Goal: Information Seeking & Learning: Understand process/instructions

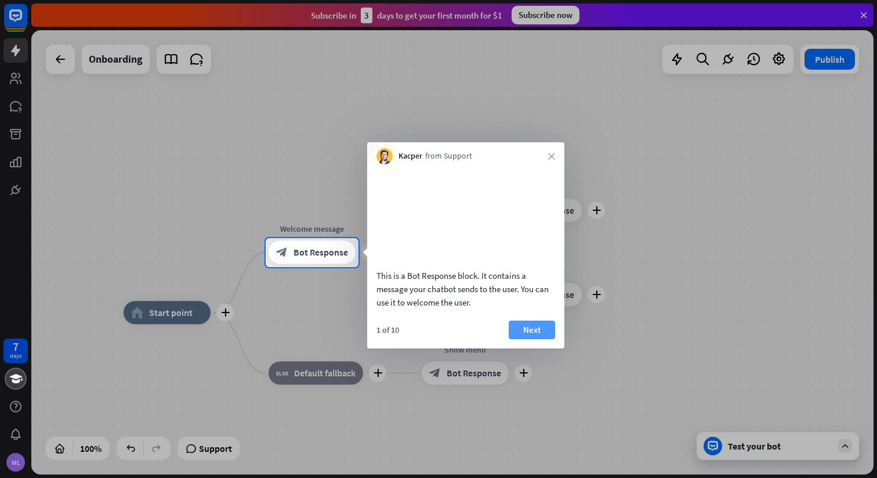
click at [535, 339] on button "Next" at bounding box center [532, 329] width 46 height 19
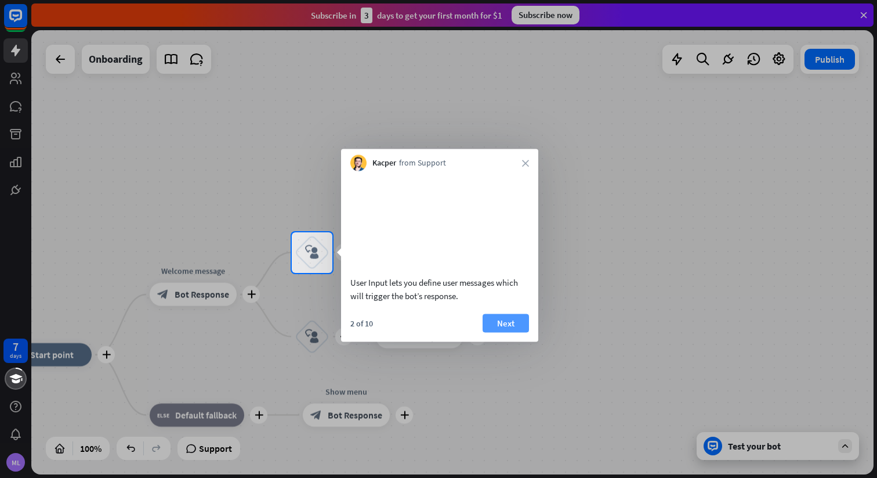
click at [506, 332] on button "Next" at bounding box center [506, 322] width 46 height 19
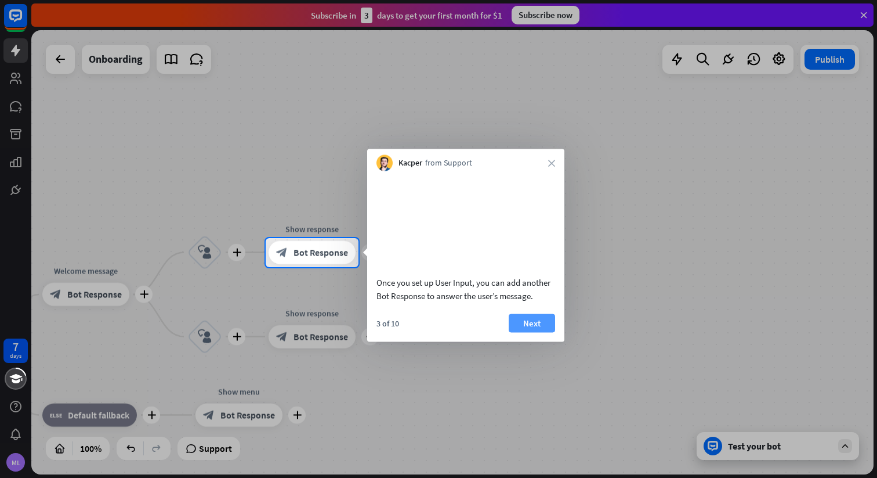
click at [529, 332] on button "Next" at bounding box center [532, 322] width 46 height 19
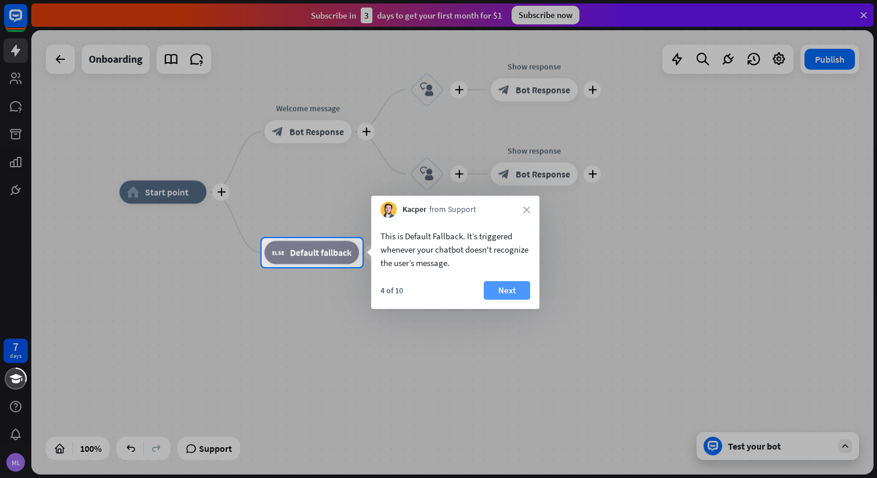
click at [507, 287] on button "Next" at bounding box center [507, 290] width 46 height 19
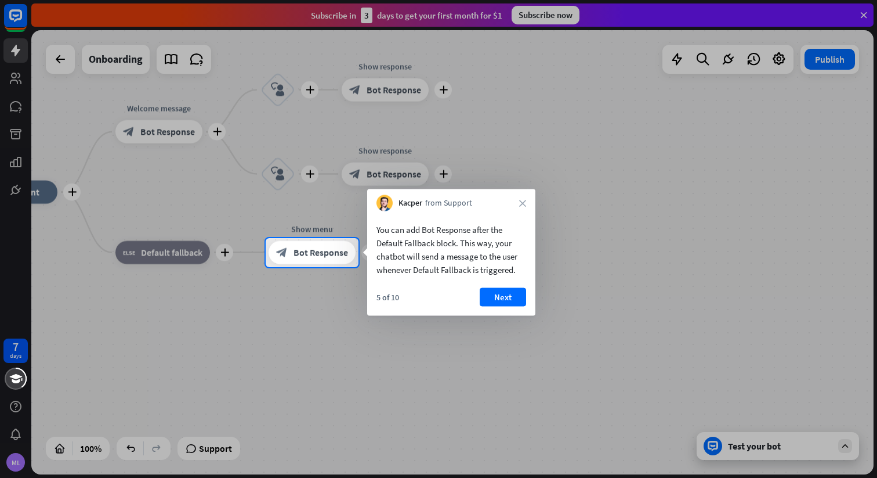
click at [507, 287] on div "You can add Bot Response after the Default Fallback block. This way, your chatb…" at bounding box center [451, 263] width 168 height 104
click at [499, 294] on button "Next" at bounding box center [503, 297] width 46 height 19
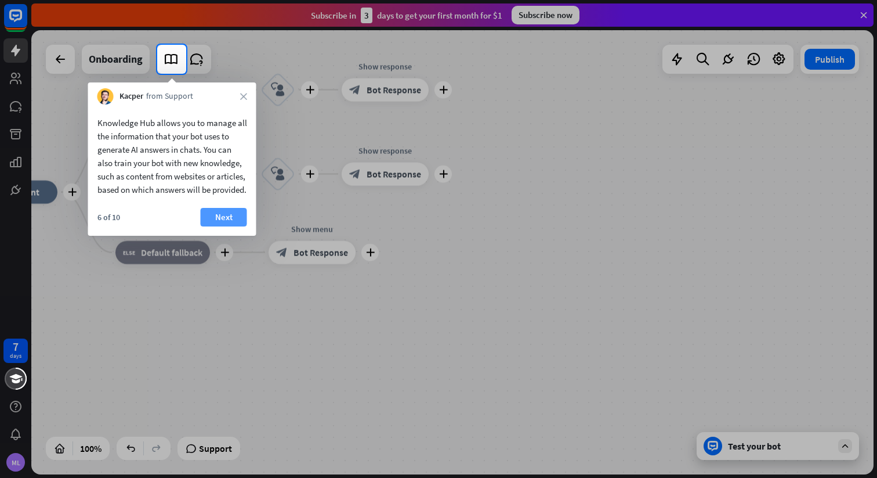
click at [222, 223] on button "Next" at bounding box center [224, 217] width 46 height 19
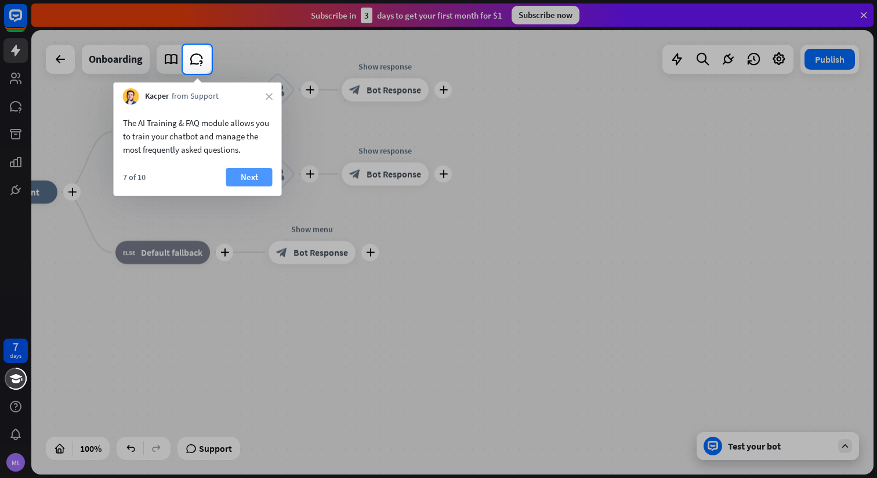
click at [244, 176] on button "Next" at bounding box center [249, 177] width 46 height 19
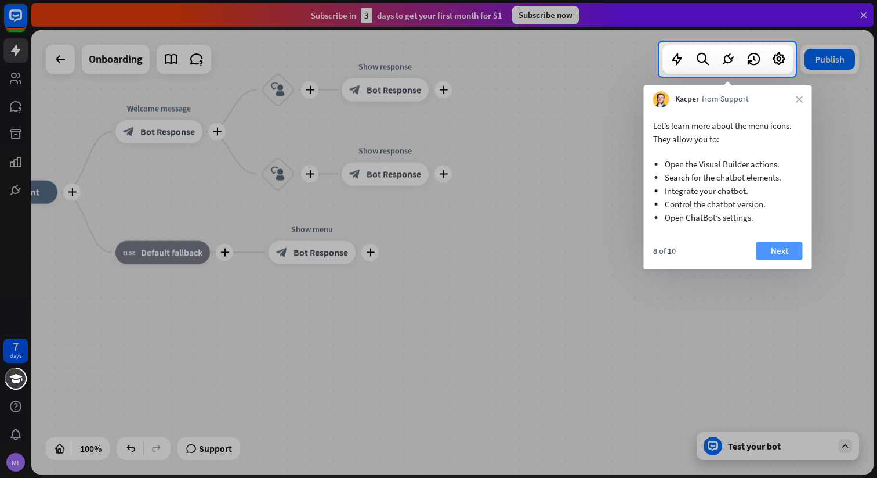
click at [783, 252] on button "Next" at bounding box center [780, 250] width 46 height 19
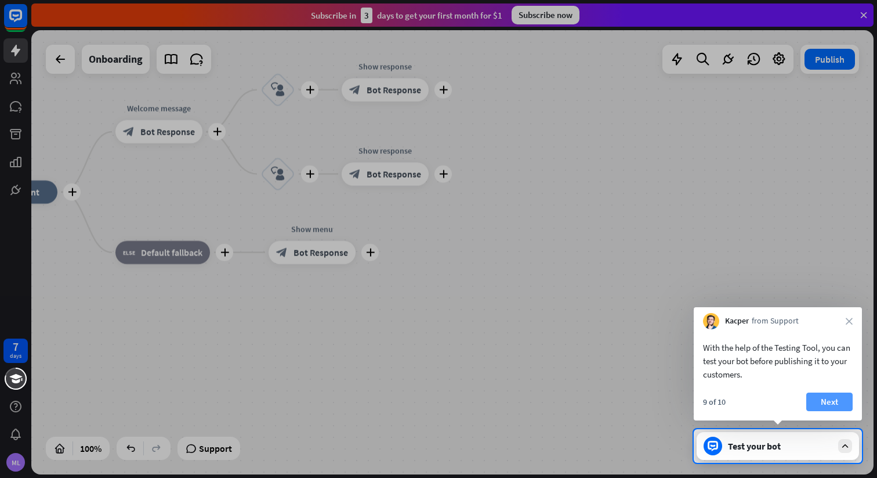
click at [825, 400] on button "Next" at bounding box center [830, 401] width 46 height 19
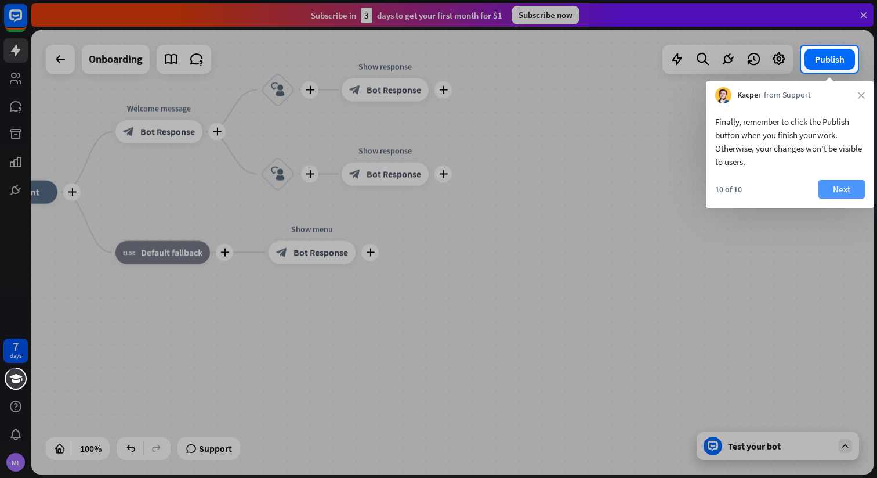
click at [835, 186] on button "Next" at bounding box center [842, 189] width 46 height 19
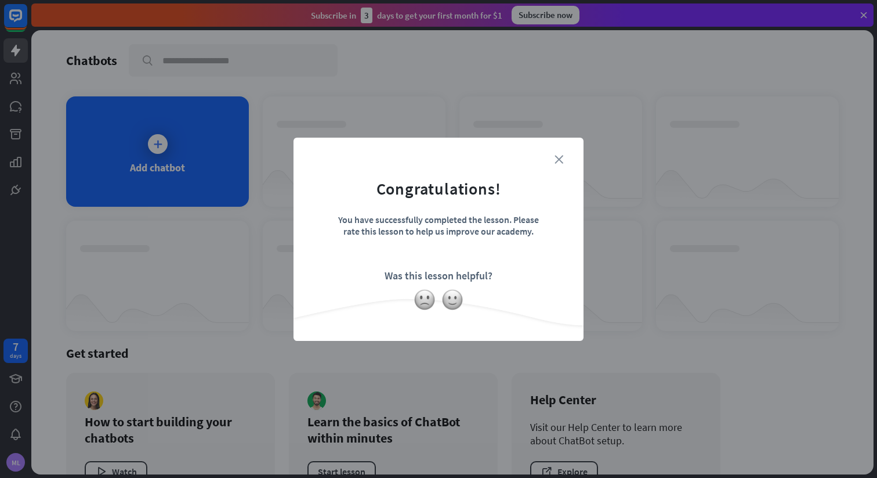
click at [556, 156] on icon "close" at bounding box center [559, 159] width 9 height 9
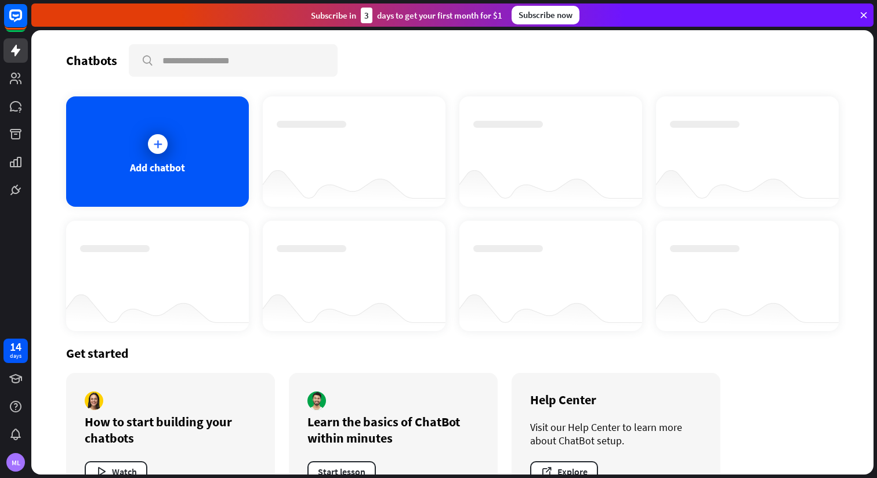
click at [556, 156] on div at bounding box center [550, 141] width 155 height 41
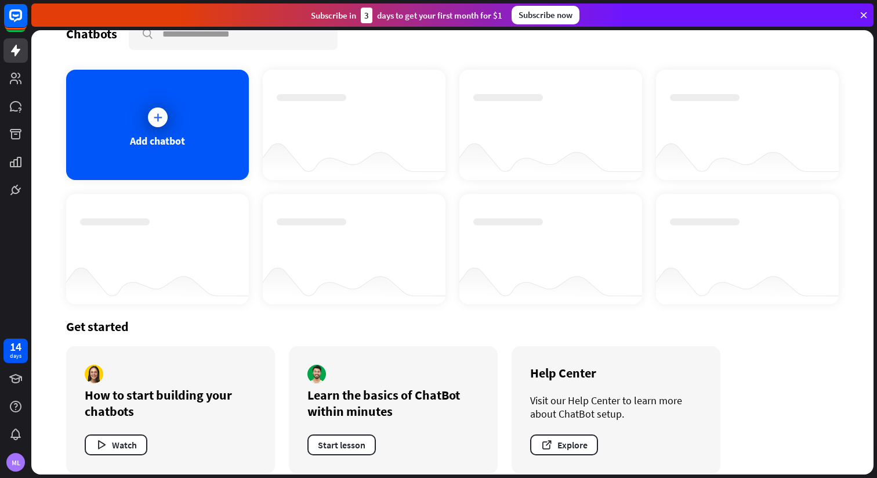
scroll to position [40, 0]
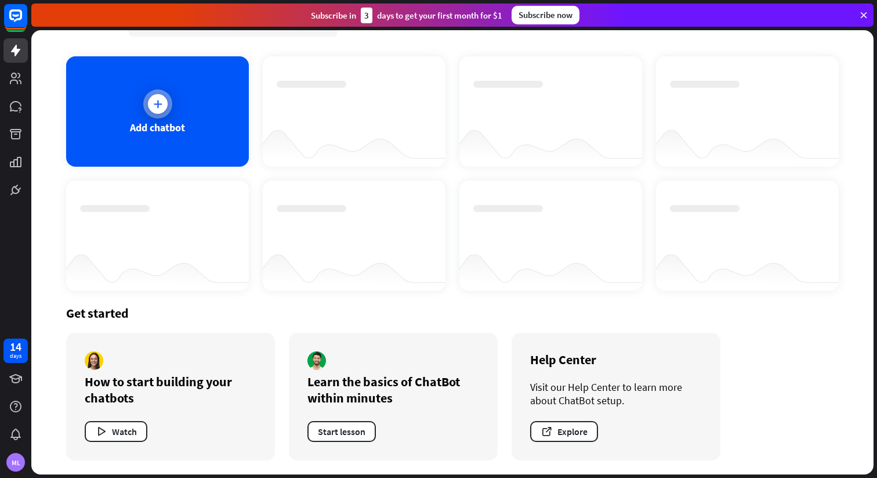
click at [154, 93] on div at bounding box center [157, 103] width 29 height 29
